Goal: Check status: Check status

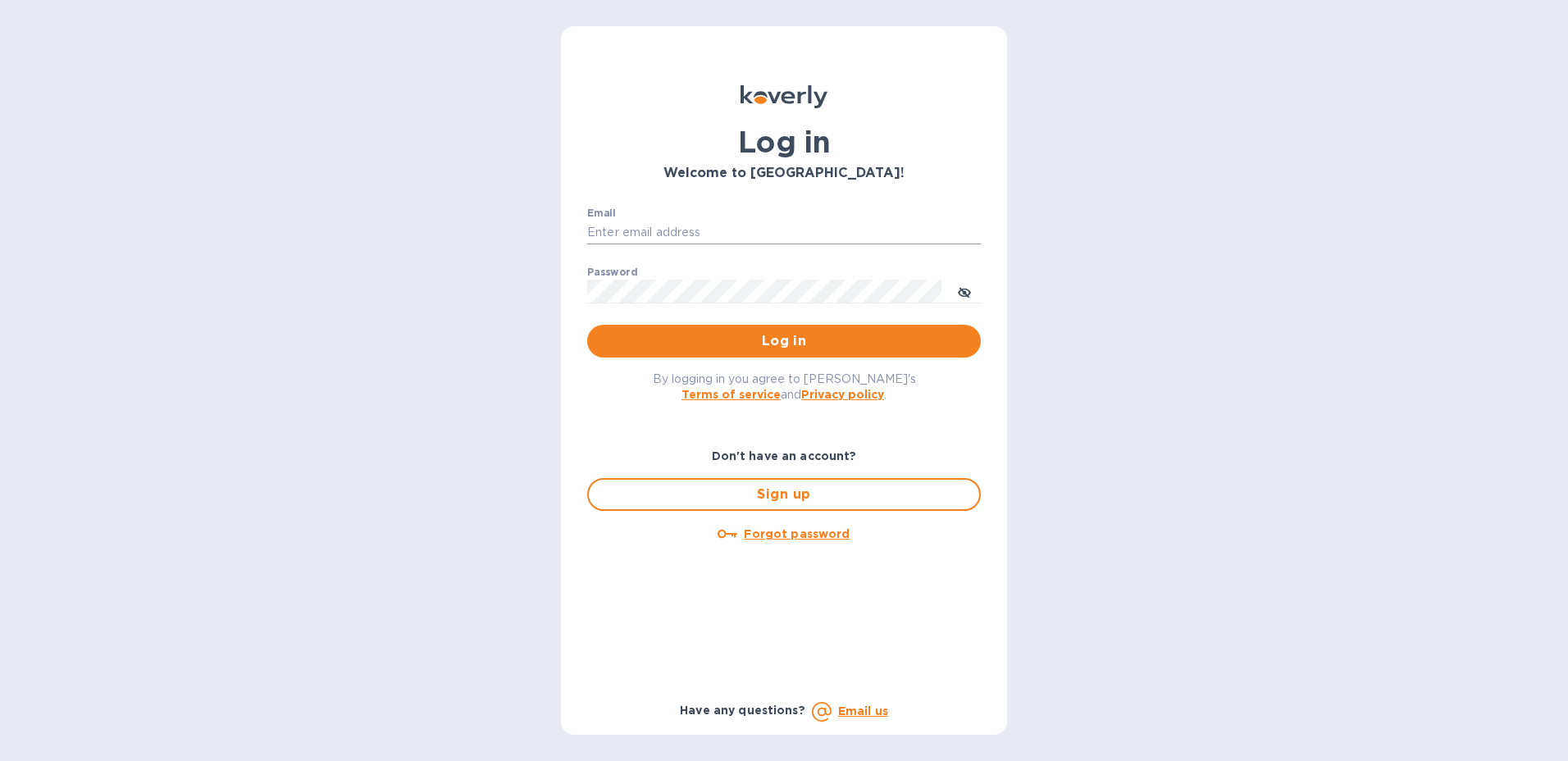
click at [716, 224] on input "Email" at bounding box center [784, 232] width 394 height 24
type input "angie.bitterman@awaship.com"
click at [964, 345] on span "Log in" at bounding box center [784, 340] width 367 height 19
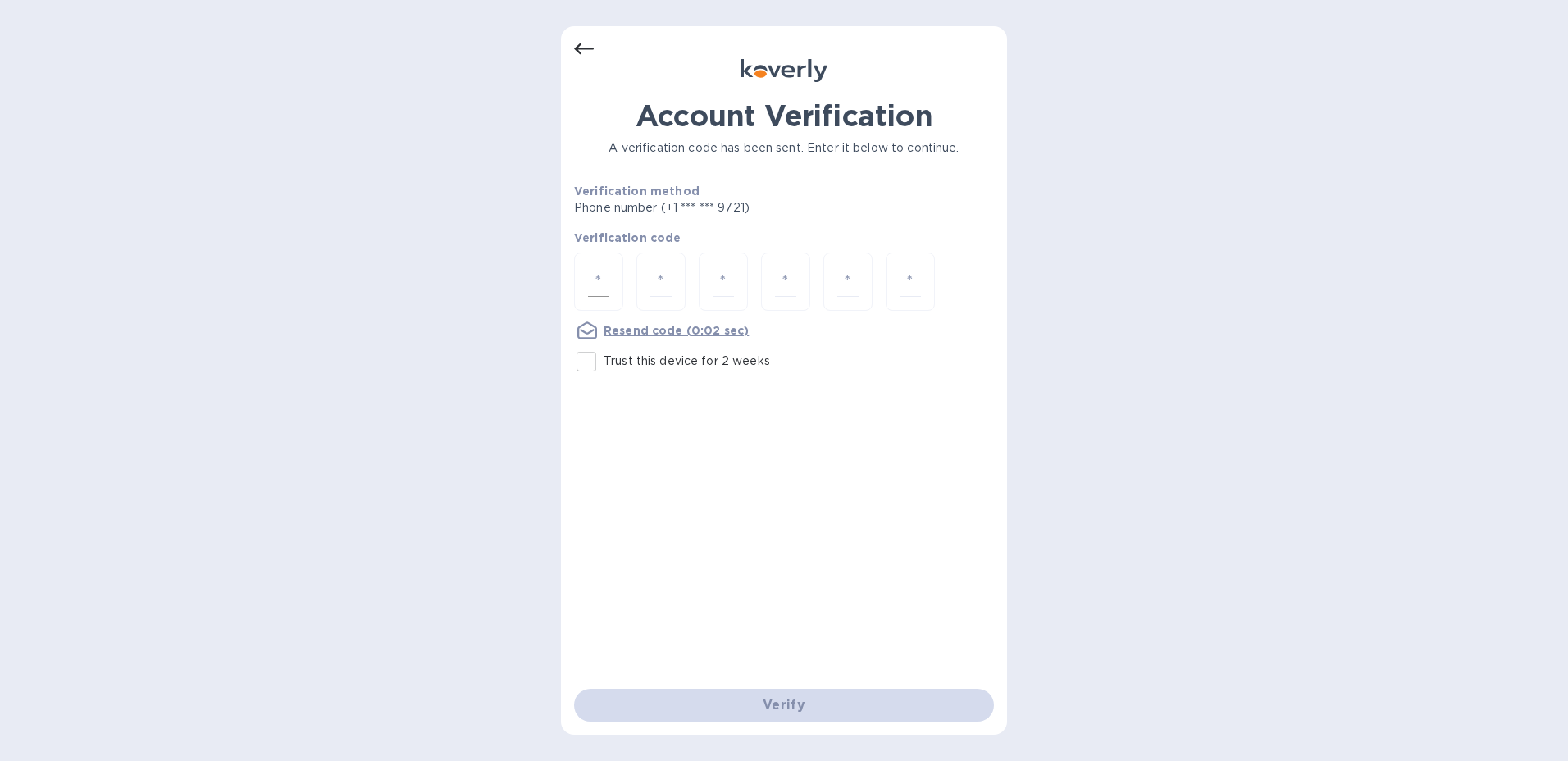
click at [593, 284] on input "number" at bounding box center [598, 282] width 21 height 30
type input "9"
type input "1"
type input "2"
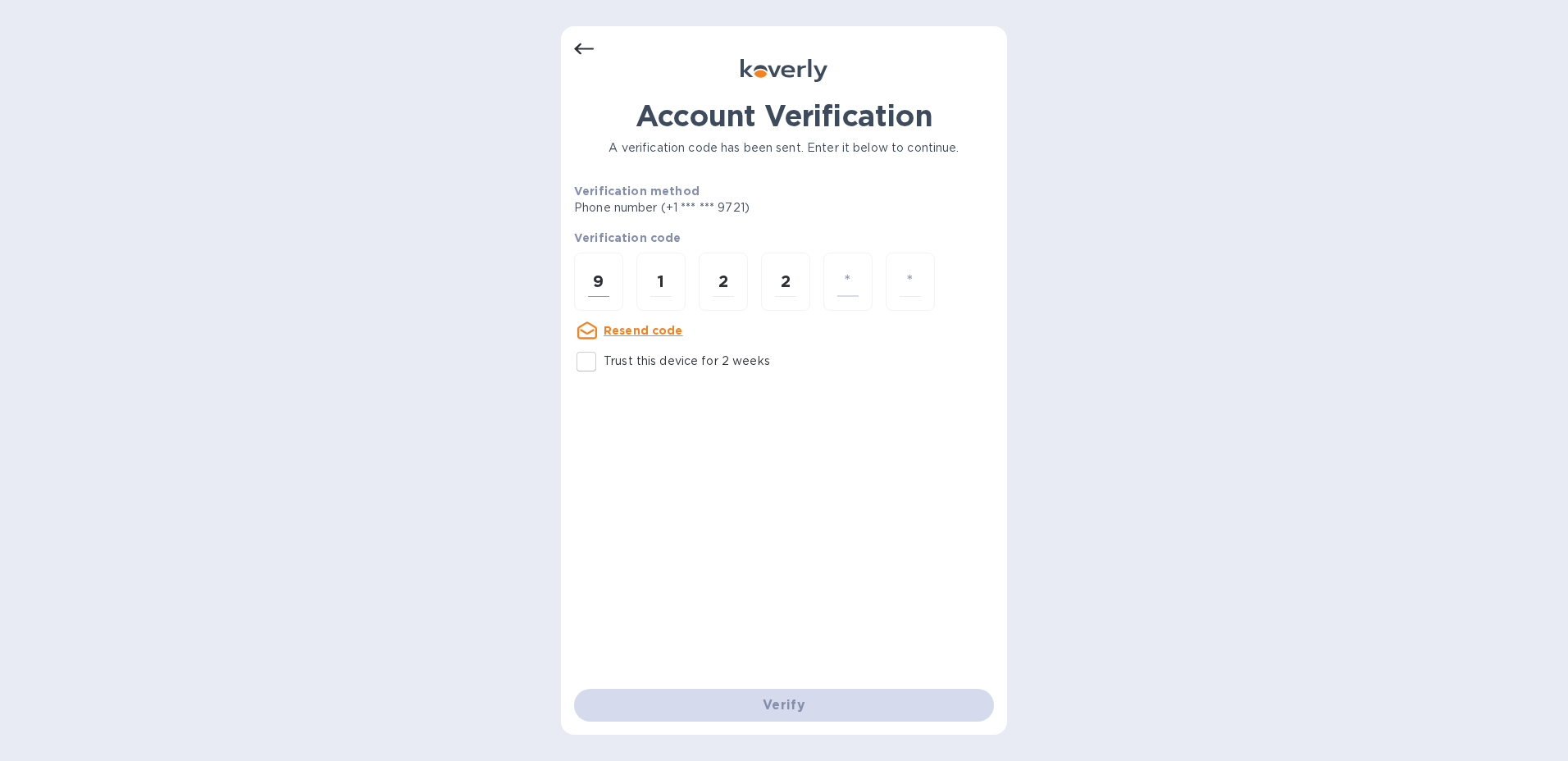
type input "5"
type input "1"
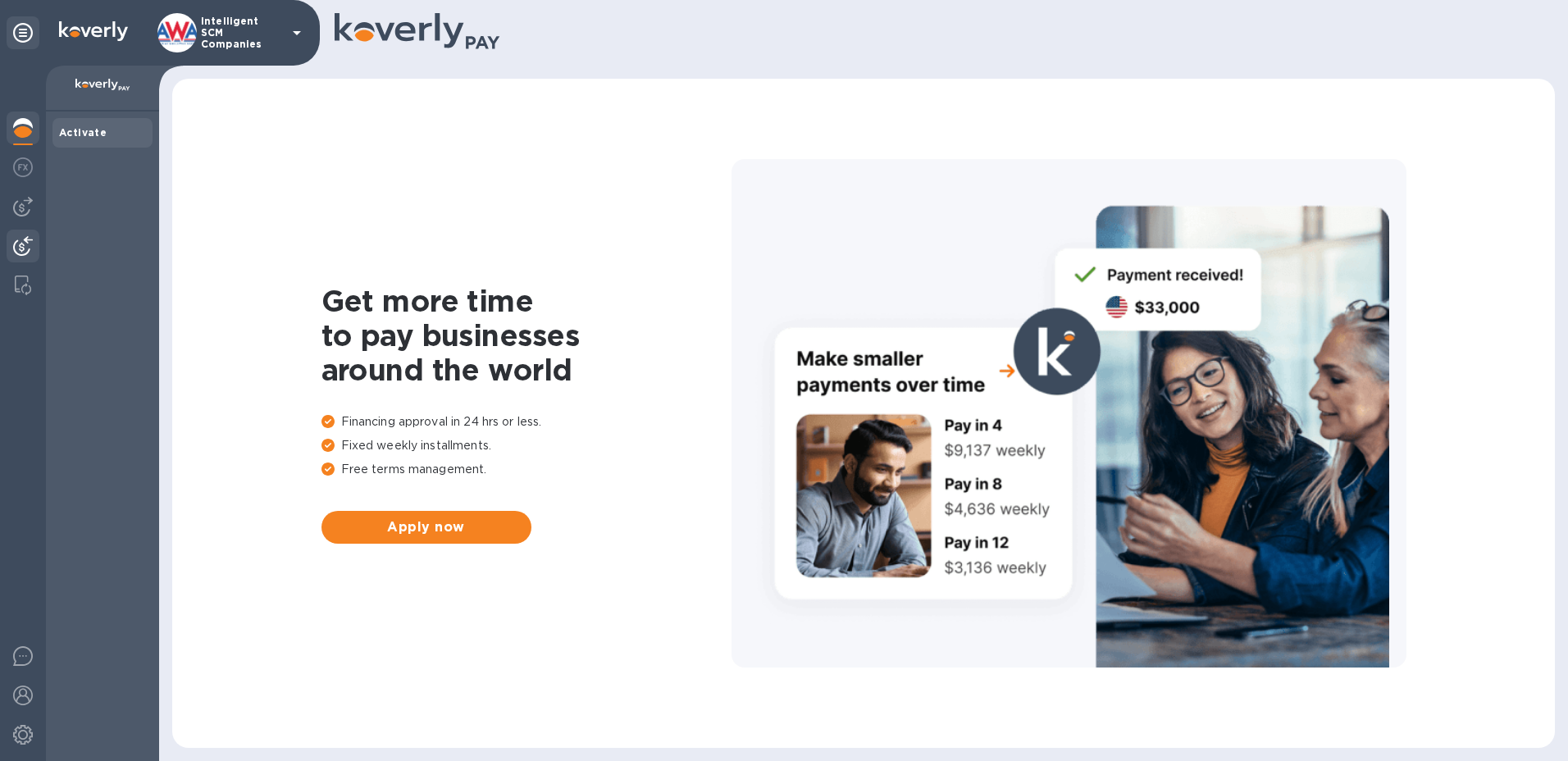
click at [23, 245] on img at bounding box center [23, 246] width 19 height 19
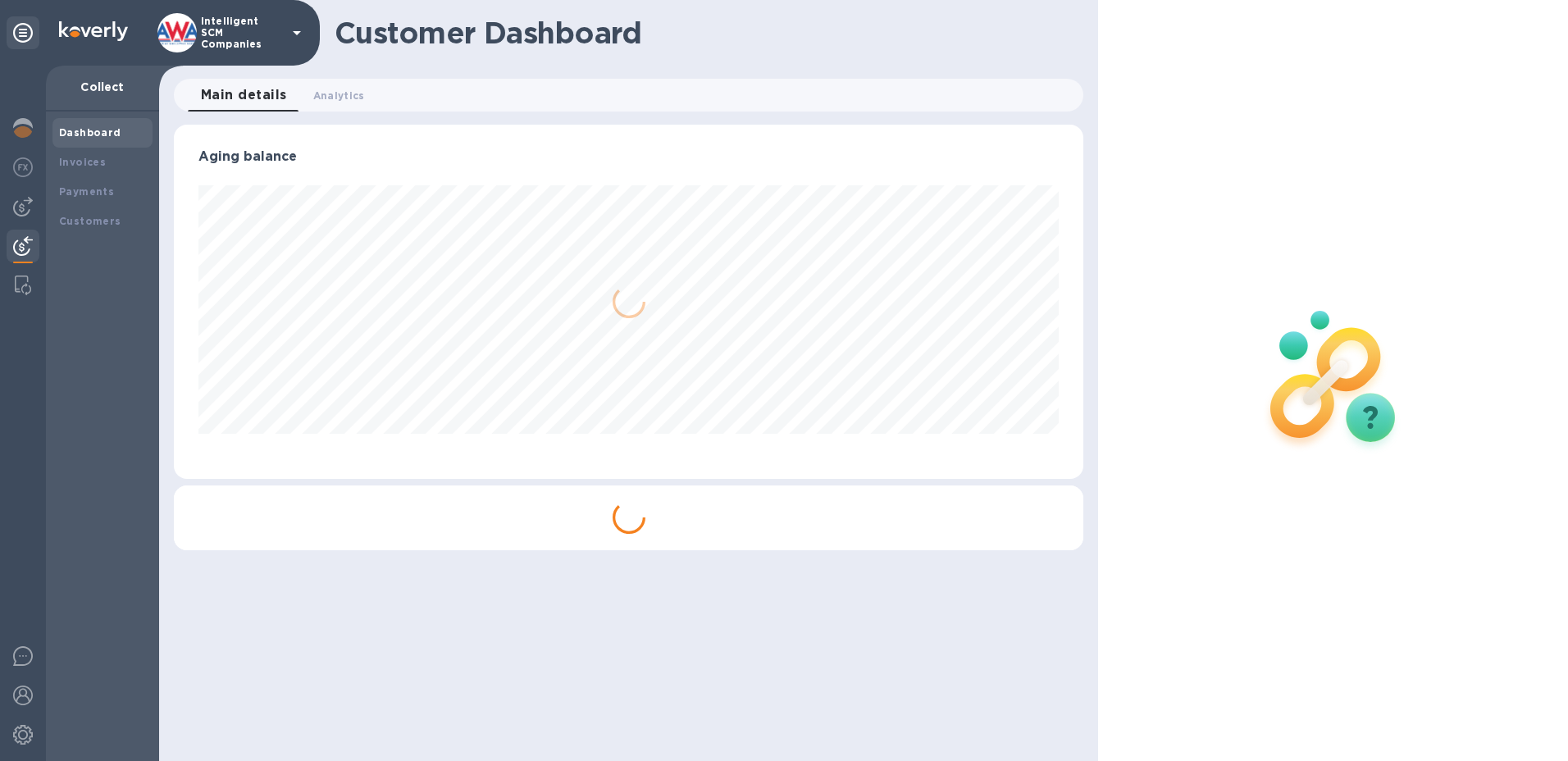
scroll to position [354, 910]
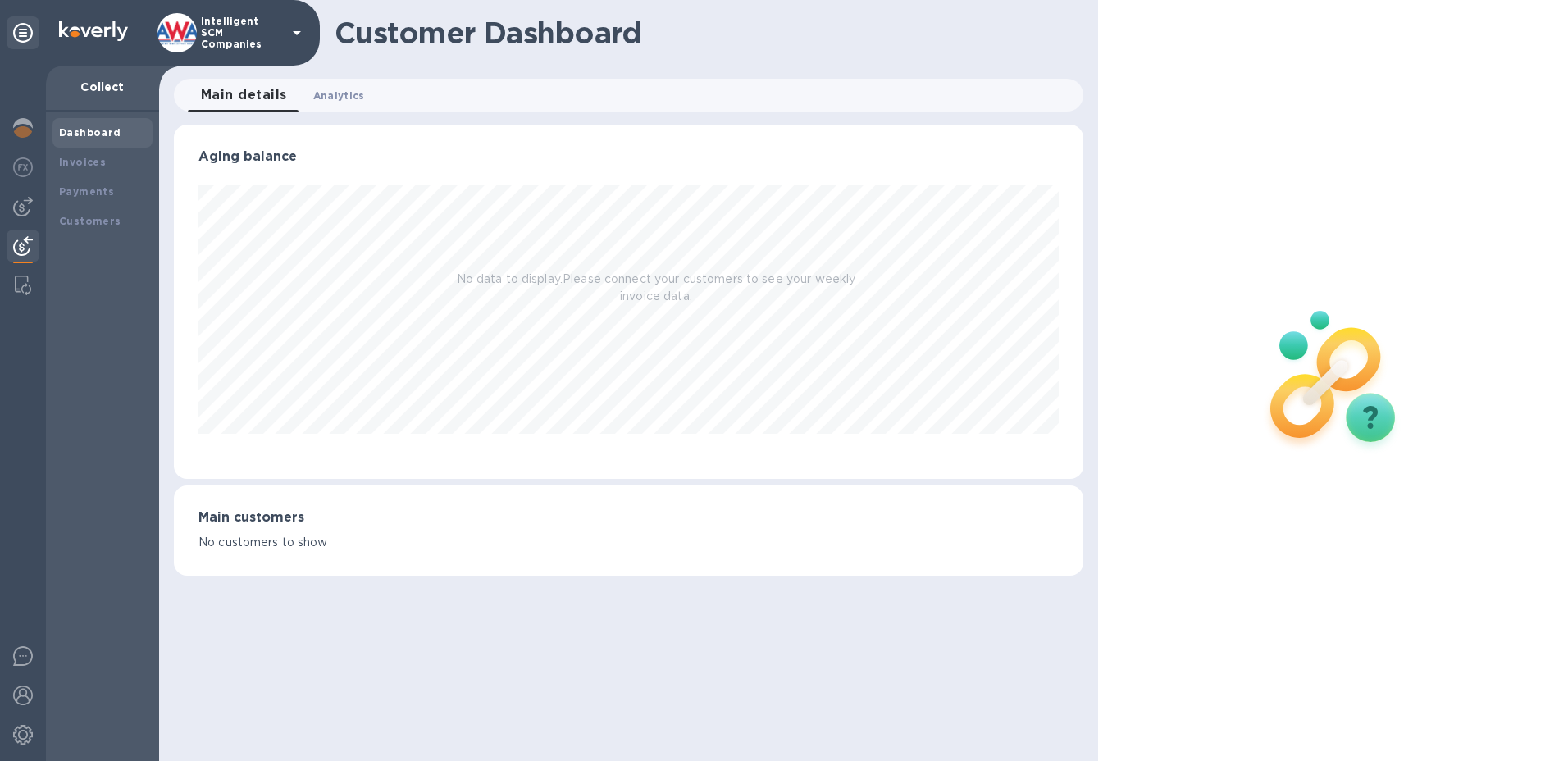
click at [340, 93] on span "Analytics 0" at bounding box center [339, 95] width 51 height 17
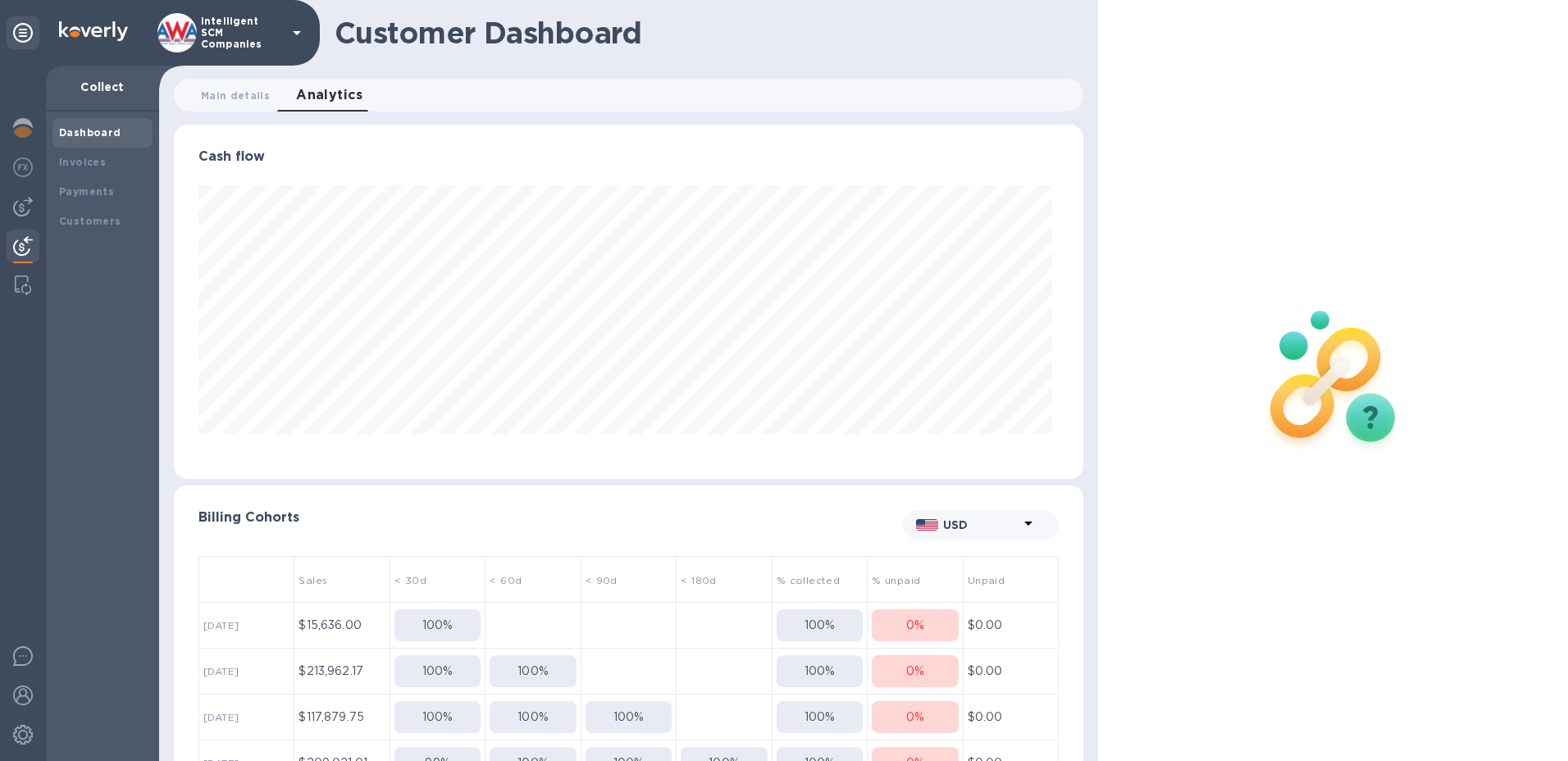
scroll to position [354, 904]
click at [103, 189] on b "Payments" at bounding box center [86, 191] width 55 height 13
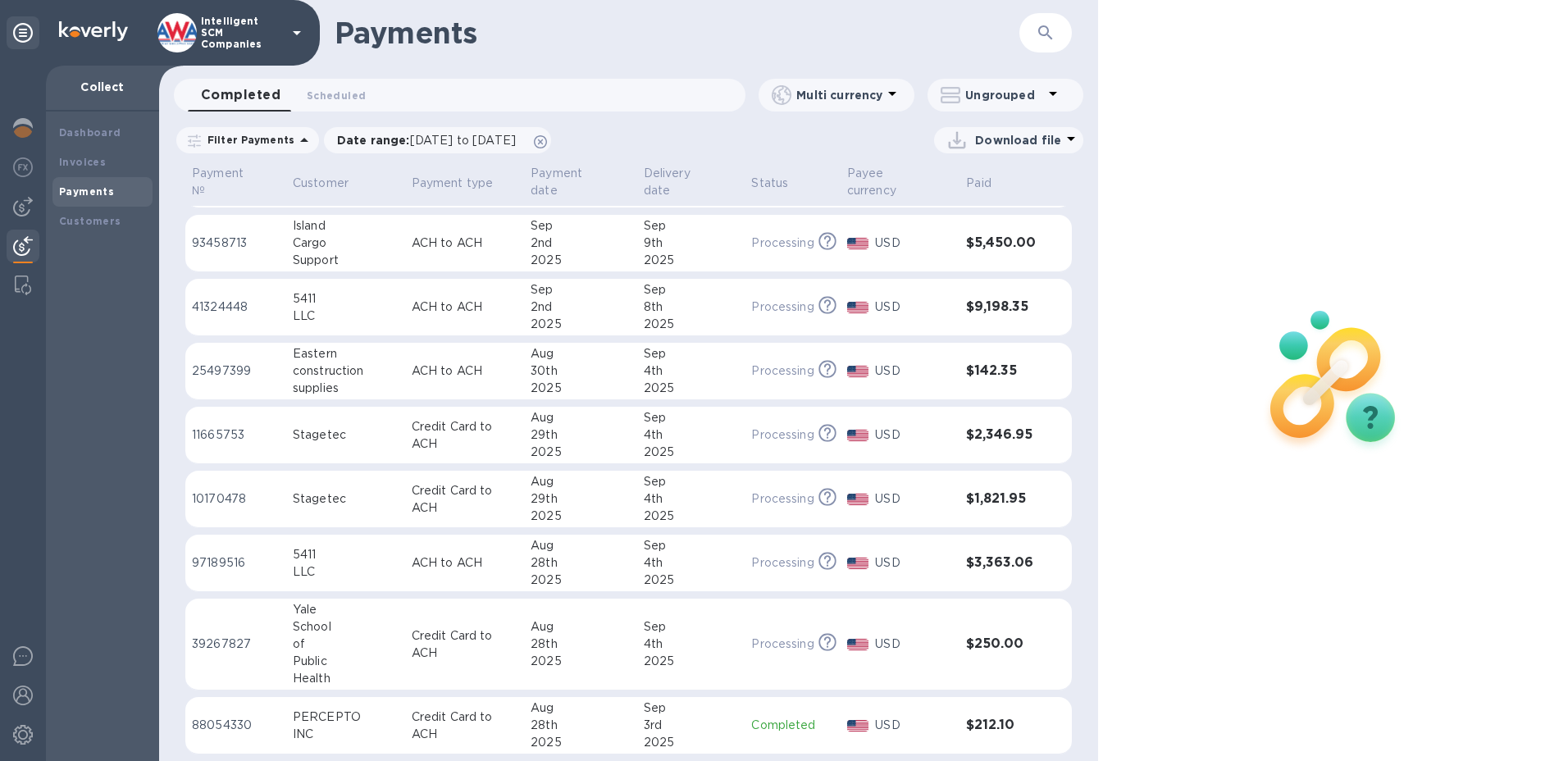
scroll to position [82, 0]
